Goal: Task Accomplishment & Management: Use online tool/utility

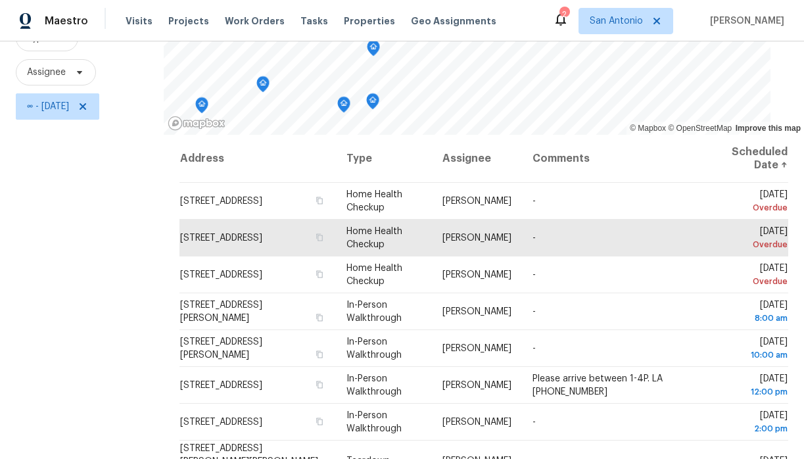
scroll to position [139, 0]
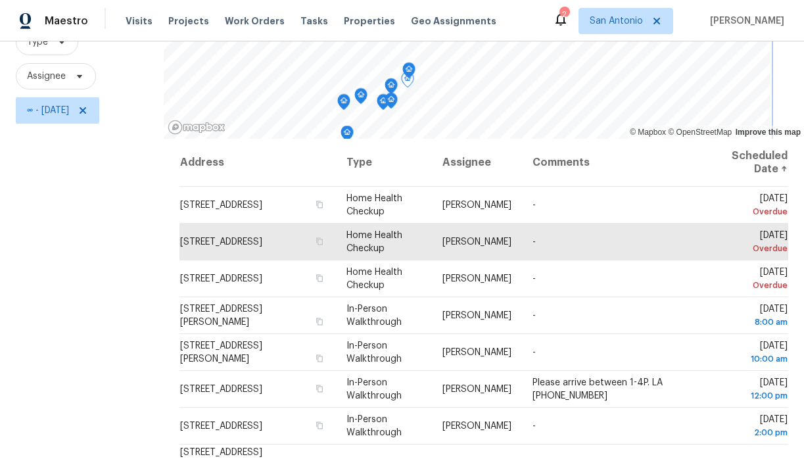
click at [348, 133] on icon "Map marker" at bounding box center [346, 134] width 1 height 2
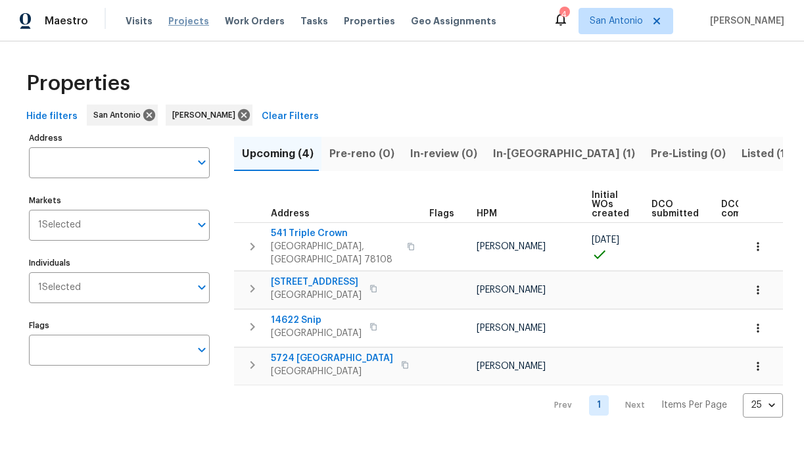
click at [177, 22] on span "Projects" at bounding box center [188, 20] width 41 height 13
click at [131, 16] on span "Visits" at bounding box center [139, 20] width 27 height 13
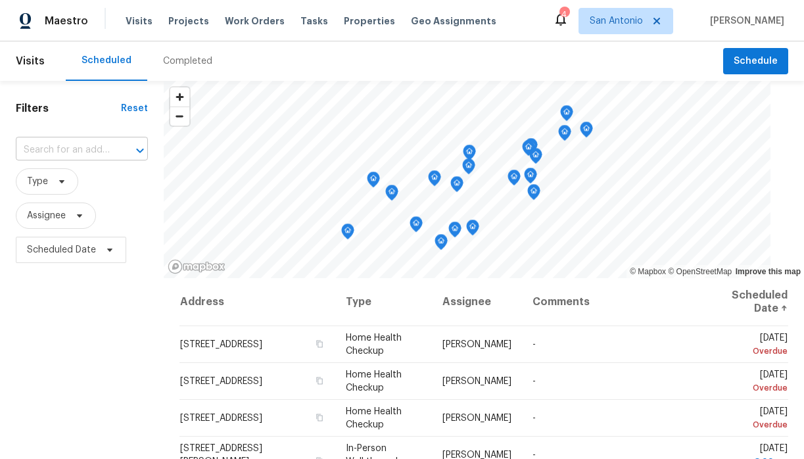
click at [140, 151] on icon "Open" at bounding box center [139, 150] width 7 height 5
click at [105, 120] on div "Filters Reset ​ Type Assignee Scheduled Date" at bounding box center [82, 363] width 164 height 564
click at [108, 250] on icon at bounding box center [109, 250] width 5 height 3
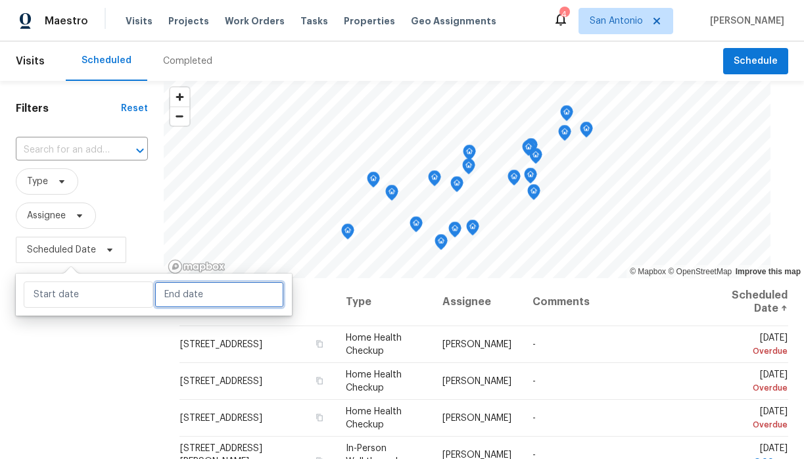
click at [160, 295] on input "text" at bounding box center [219, 294] width 130 height 26
select select "7"
select select "2025"
select select "8"
select select "2025"
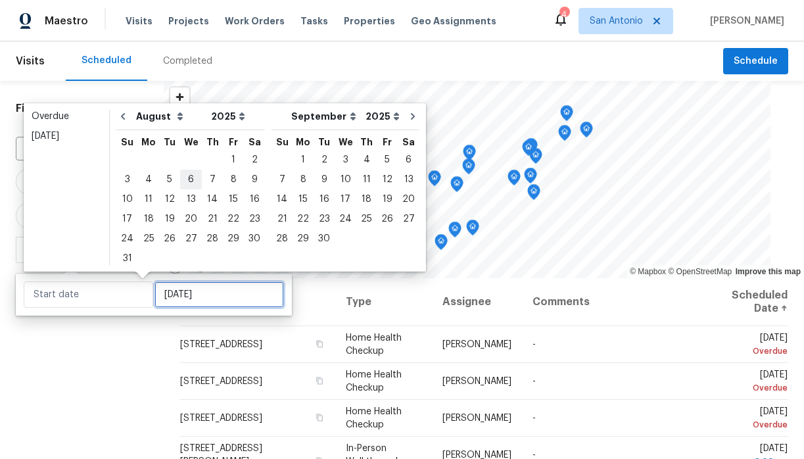
type input "Wed, Aug 06"
click at [204, 220] on div "21" at bounding box center [212, 219] width 21 height 18
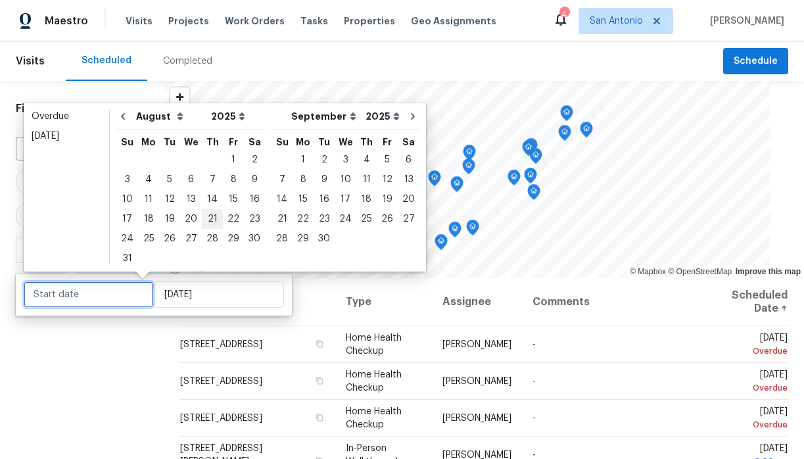
type input "[DATE]"
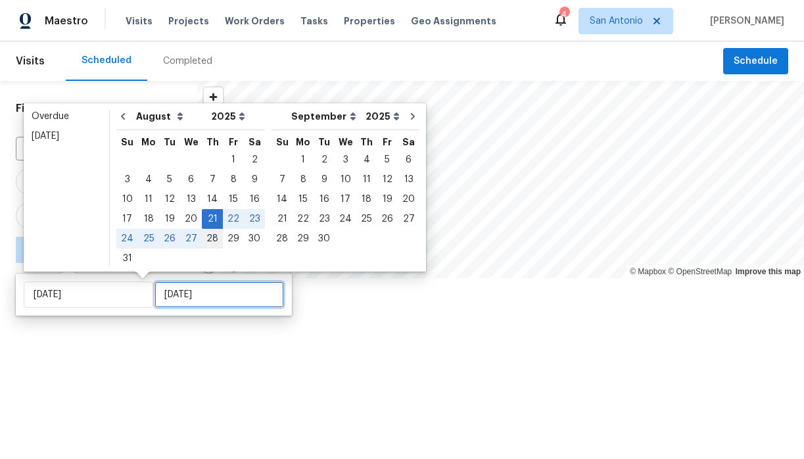
type input "[DATE]"
type input "Wed, Aug 27"
type input "[DATE]"
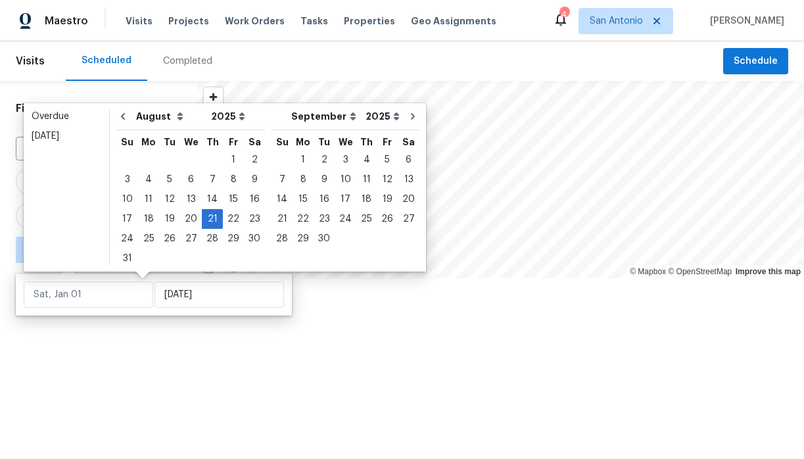
click at [149, 334] on div at bounding box center [402, 229] width 804 height 459
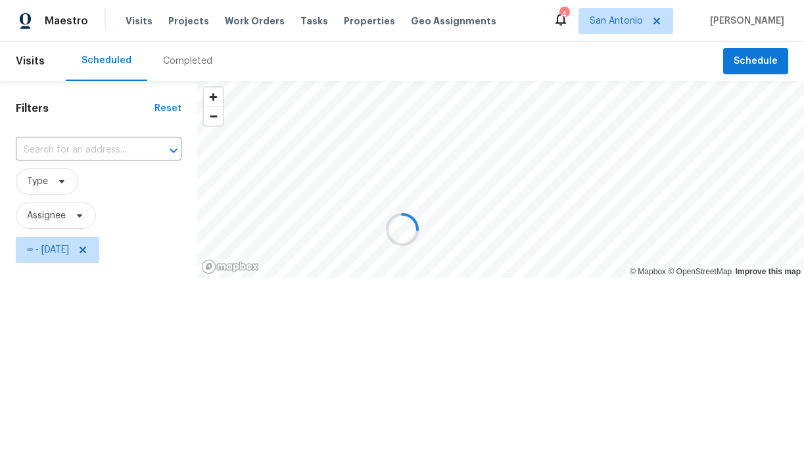
click at [80, 214] on div at bounding box center [402, 229] width 804 height 459
click at [79, 216] on div at bounding box center [402, 229] width 804 height 459
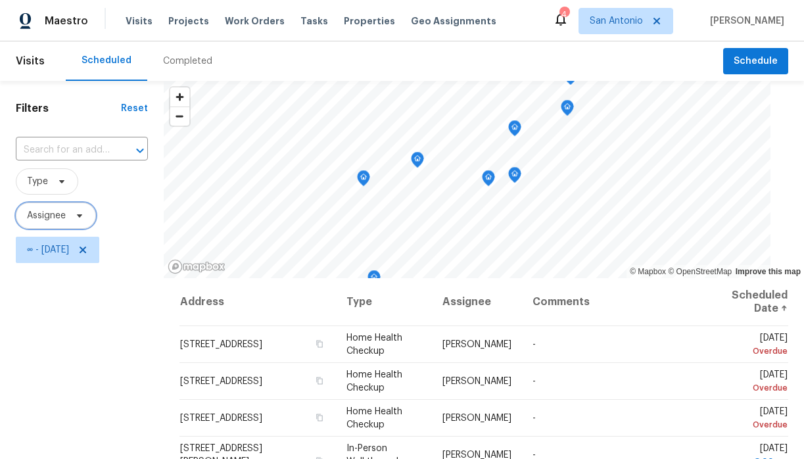
click at [79, 216] on icon at bounding box center [79, 215] width 5 height 3
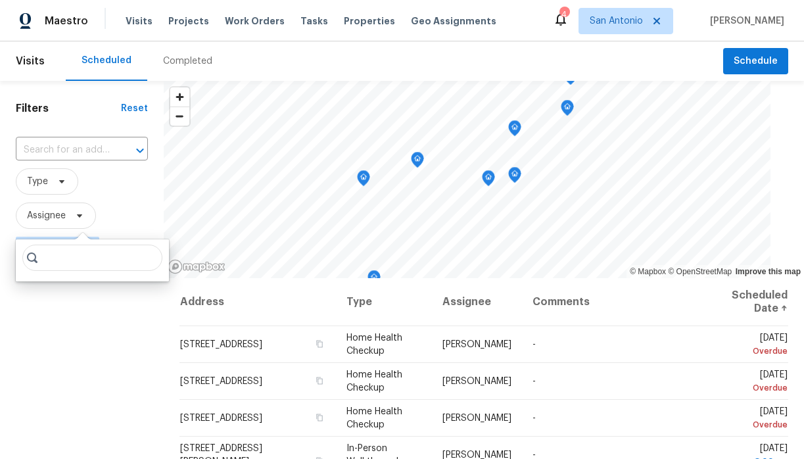
click at [118, 214] on span "Assignee" at bounding box center [82, 215] width 132 height 26
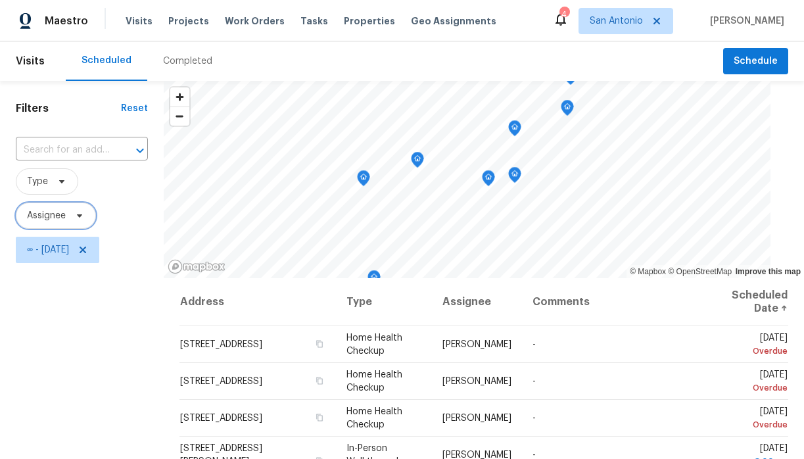
click at [80, 216] on icon at bounding box center [79, 215] width 5 height 3
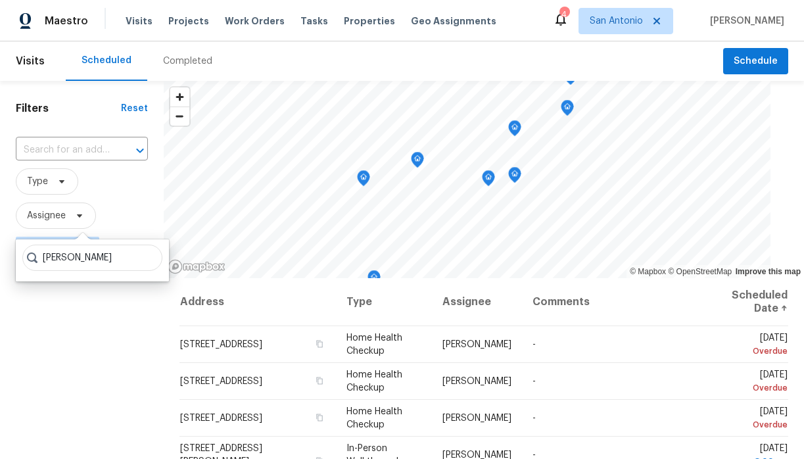
type input "chris fuentes"
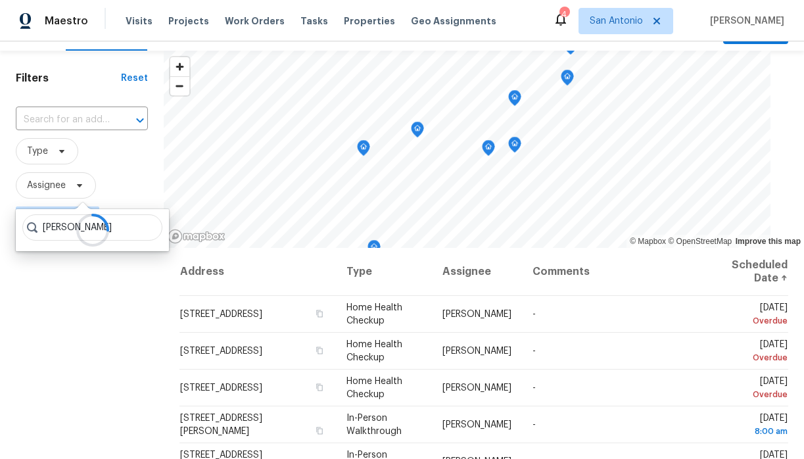
scroll to position [29, 0]
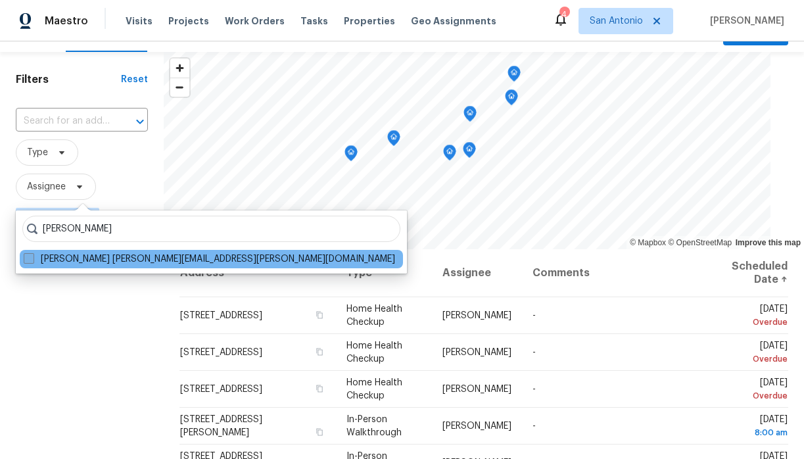
click at [99, 259] on label "Chris Fuentes chris.fuentes@opendoor.com" at bounding box center [209, 258] width 371 height 13
click at [32, 259] on input "Chris Fuentes chris.fuentes@opendoor.com" at bounding box center [28, 256] width 9 height 9
checkbox input "true"
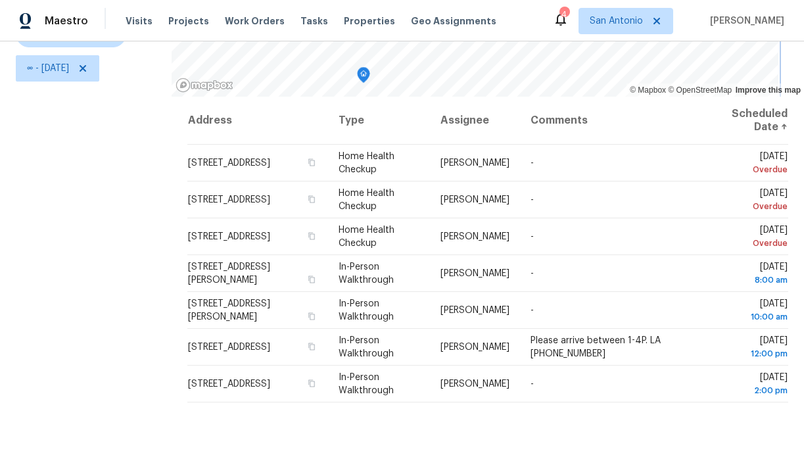
scroll to position [179, 0]
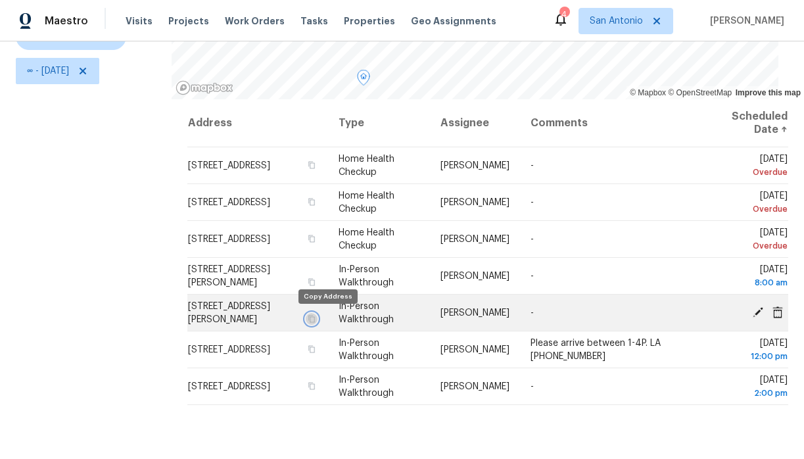
click at [316, 320] on icon "button" at bounding box center [312, 319] width 8 height 8
